Goal: Information Seeking & Learning: Check status

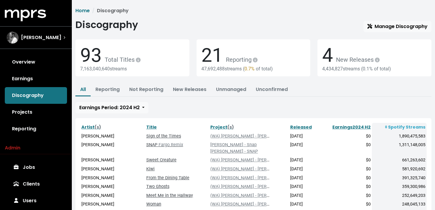
scroll to position [68, 0]
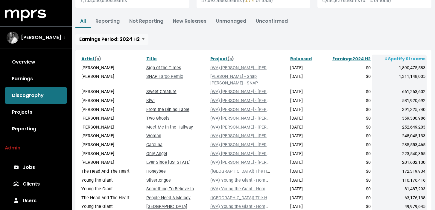
click at [45, 38] on span "[PERSON_NAME]" at bounding box center [41, 37] width 40 height 7
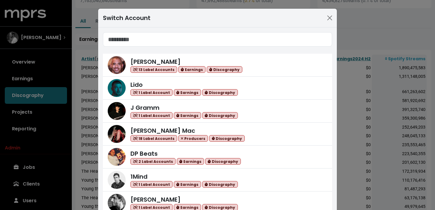
click at [156, 44] on input "Search accounts" at bounding box center [217, 39] width 229 height 14
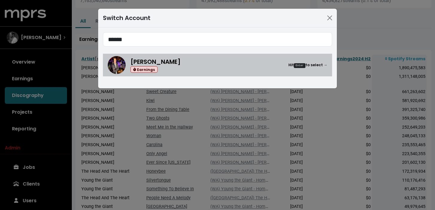
type input "******"
click at [173, 71] on div "Earnings" at bounding box center [155, 69] width 50 height 7
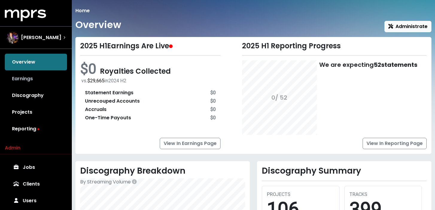
click at [49, 75] on link "Earnings" at bounding box center [36, 79] width 62 height 17
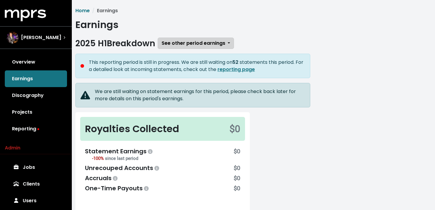
click at [195, 46] on span "See other period earnings" at bounding box center [193, 43] width 64 height 7
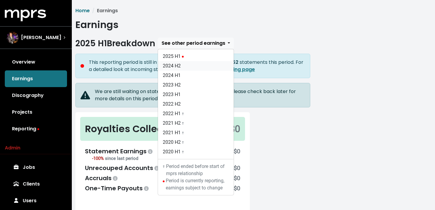
click at [189, 67] on link "2024 H2" at bounding box center [196, 66] width 76 height 10
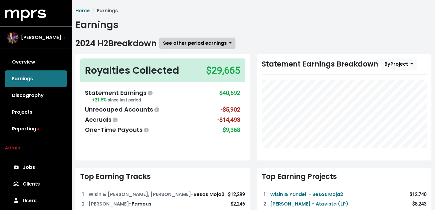
click at [210, 41] on span "See other period earnings" at bounding box center [195, 43] width 64 height 7
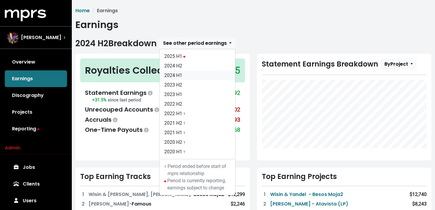
click at [211, 76] on link "2024 H1" at bounding box center [197, 76] width 76 height 10
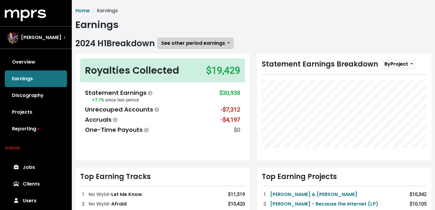
click at [213, 45] on span "See other period earnings" at bounding box center [193, 43] width 64 height 7
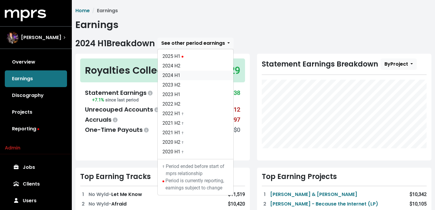
click at [197, 72] on link "2024 H1" at bounding box center [196, 76] width 76 height 10
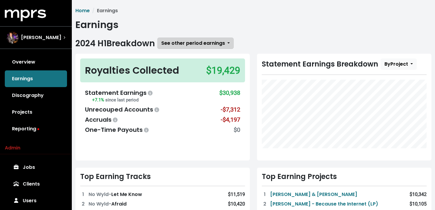
click at [202, 46] on span "See other period earnings" at bounding box center [193, 43] width 64 height 7
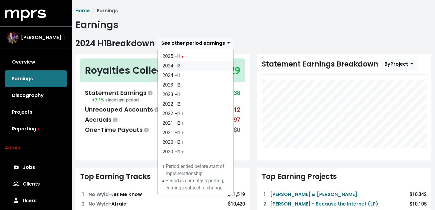
click at [190, 71] on link "2024 H2" at bounding box center [196, 66] width 76 height 10
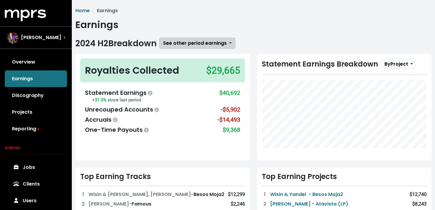
click at [207, 47] on span "See other period earnings" at bounding box center [195, 43] width 64 height 7
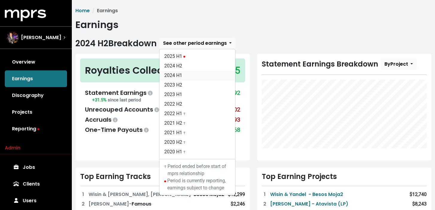
click at [201, 76] on link "2024 H1" at bounding box center [197, 76] width 76 height 10
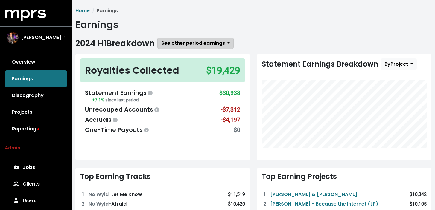
click at [214, 48] on button "See other period earnings" at bounding box center [195, 43] width 76 height 11
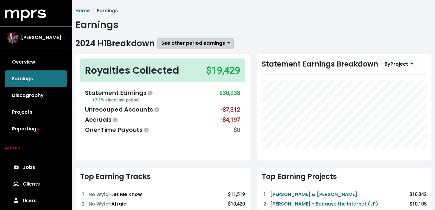
click at [197, 39] on button "See other period earnings" at bounding box center [195, 43] width 76 height 11
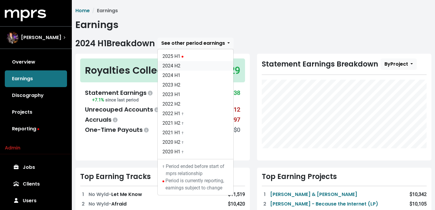
click at [197, 66] on link "2024 H2" at bounding box center [196, 66] width 76 height 10
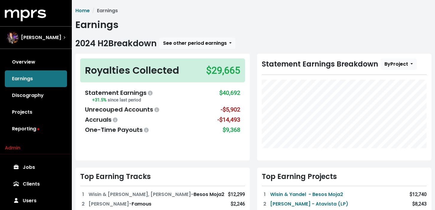
click at [251, 39] on div "2024 H2 Breakdown See other period earnings 2025 H1 2024 H2 2024 H1 2023 H2 202…" at bounding box center [253, 43] width 356 height 11
click at [211, 28] on h1 "Earnings" at bounding box center [253, 24] width 356 height 11
click at [219, 43] on span "See other period earnings" at bounding box center [195, 43] width 64 height 7
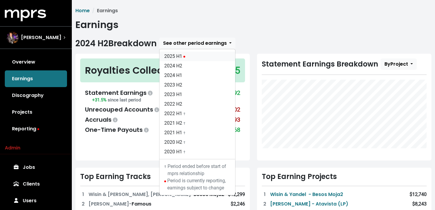
click at [214, 56] on link "2025 H1" at bounding box center [197, 57] width 76 height 10
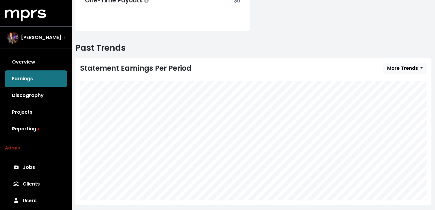
scroll to position [189, 0]
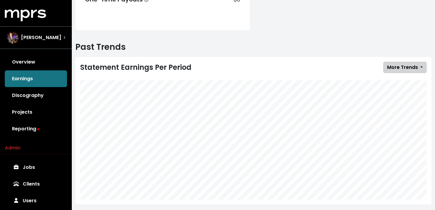
click at [387, 69] on span "More Trends" at bounding box center [402, 67] width 31 height 7
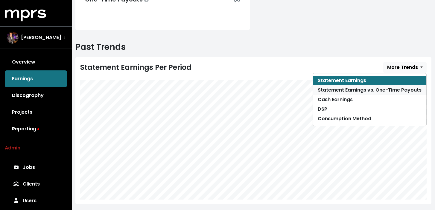
click at [383, 88] on link "Statement Earnings vs. One-Time Payouts" at bounding box center [369, 90] width 113 height 10
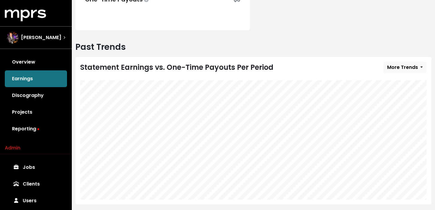
click at [367, 76] on div "Statement Earnings vs. One-Time Payouts Per Period More Trends Statement Earnin…" at bounding box center [253, 131] width 356 height 148
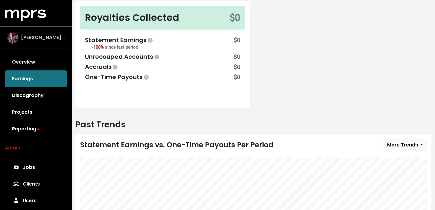
click at [56, 37] on span "[PERSON_NAME]" at bounding box center [41, 37] width 40 height 7
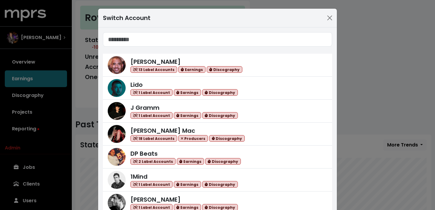
click at [75, 30] on div "Switch Account [PERSON_NAME] 13 Label Accounts Earnings Discography Lido 1 Labe…" at bounding box center [217, 105] width 435 height 210
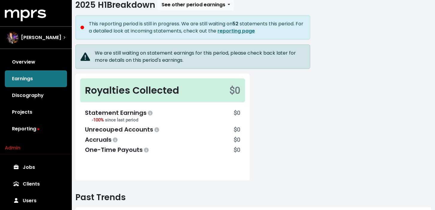
scroll to position [33, 0]
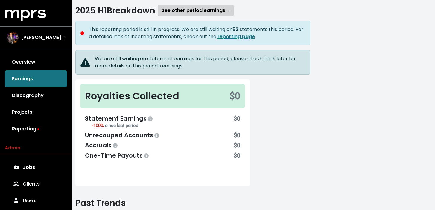
click at [182, 12] on span "See other period earnings" at bounding box center [193, 10] width 64 height 7
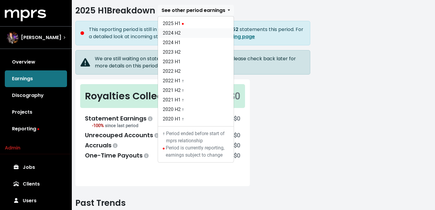
click at [184, 30] on link "2024 H2" at bounding box center [196, 33] width 76 height 10
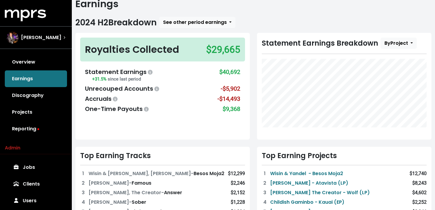
scroll to position [22, 0]
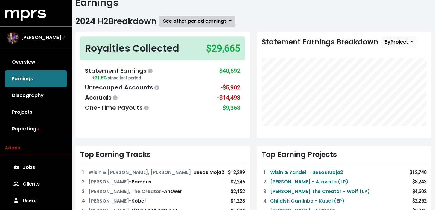
click at [227, 23] on span "See other period earnings" at bounding box center [195, 21] width 64 height 7
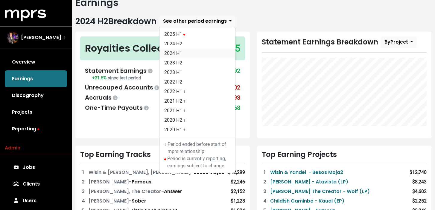
click at [211, 51] on link "2024 H1" at bounding box center [197, 54] width 76 height 10
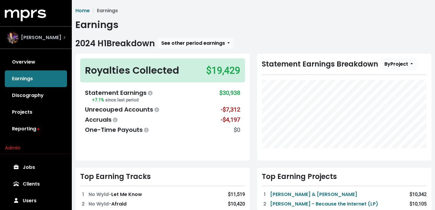
click at [55, 42] on div "[PERSON_NAME]" at bounding box center [34, 38] width 55 height 12
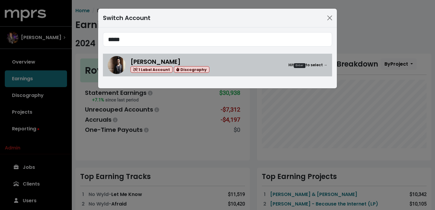
type input "*****"
click at [199, 57] on div "[PERSON_NAME] 1 Label Account Discography Hit Enter to select →" at bounding box center [217, 65] width 219 height 18
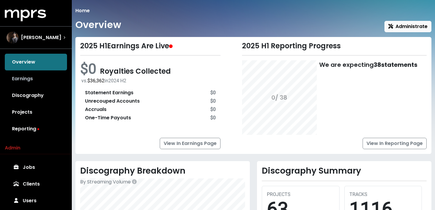
click at [47, 77] on link "Earnings" at bounding box center [36, 79] width 62 height 17
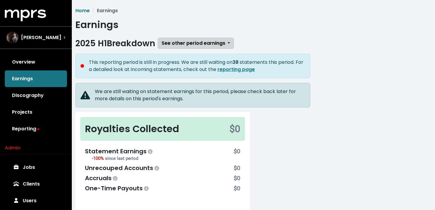
click at [199, 44] on span "See other period earnings" at bounding box center [193, 43] width 64 height 7
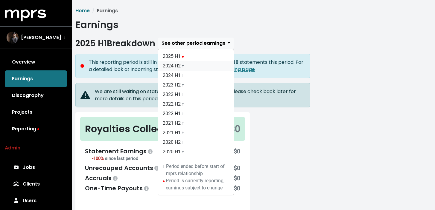
click at [195, 62] on link "2024 H2 †" at bounding box center [196, 66] width 76 height 10
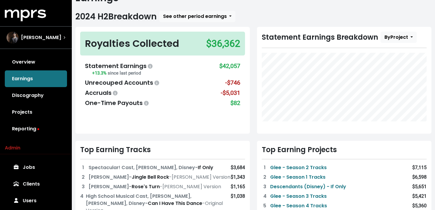
scroll to position [37, 0]
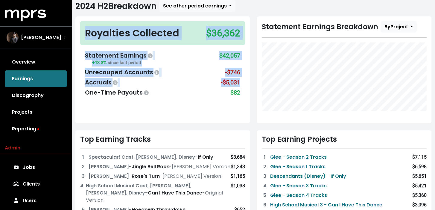
drag, startPoint x: 136, startPoint y: 28, endPoint x: 105, endPoint y: 3, distance: 40.6
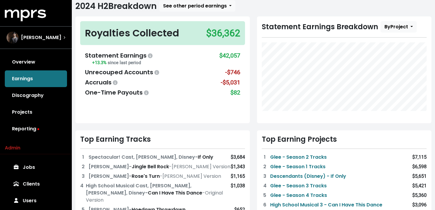
click at [245, 102] on div "Royalties Collected $36,362 Statement Earnings +13.3% since last period $42,057…" at bounding box center [162, 69] width 174 height 107
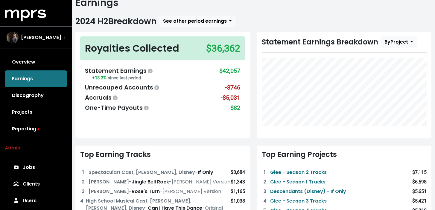
scroll to position [18, 0]
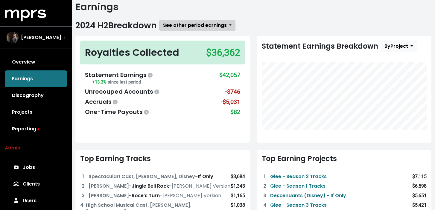
click at [223, 28] on span "See other period earnings" at bounding box center [195, 25] width 64 height 7
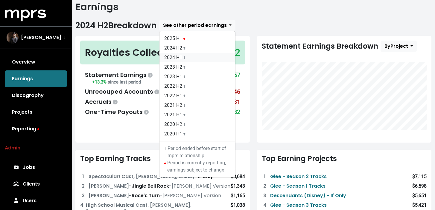
click at [215, 58] on link "2024 H1 †" at bounding box center [197, 58] width 76 height 10
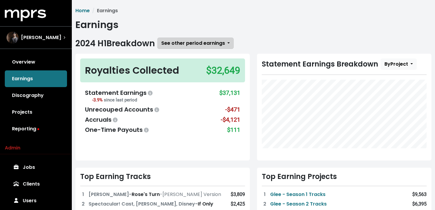
click at [217, 44] on span "See other period earnings" at bounding box center [193, 43] width 64 height 7
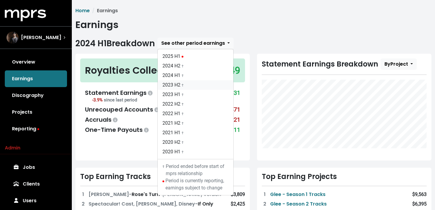
click at [205, 85] on link "2023 H2 †" at bounding box center [196, 85] width 76 height 10
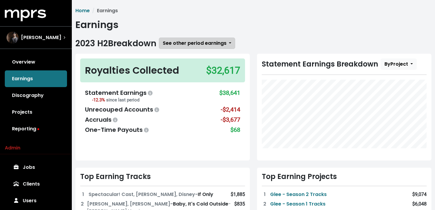
click at [222, 47] on button "See other period earnings" at bounding box center [197, 43] width 76 height 11
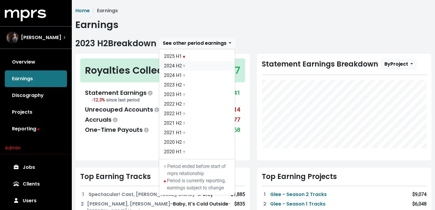
click at [204, 67] on link "2024 H2 †" at bounding box center [197, 66] width 76 height 10
